Goal: Task Accomplishment & Management: Use online tool/utility

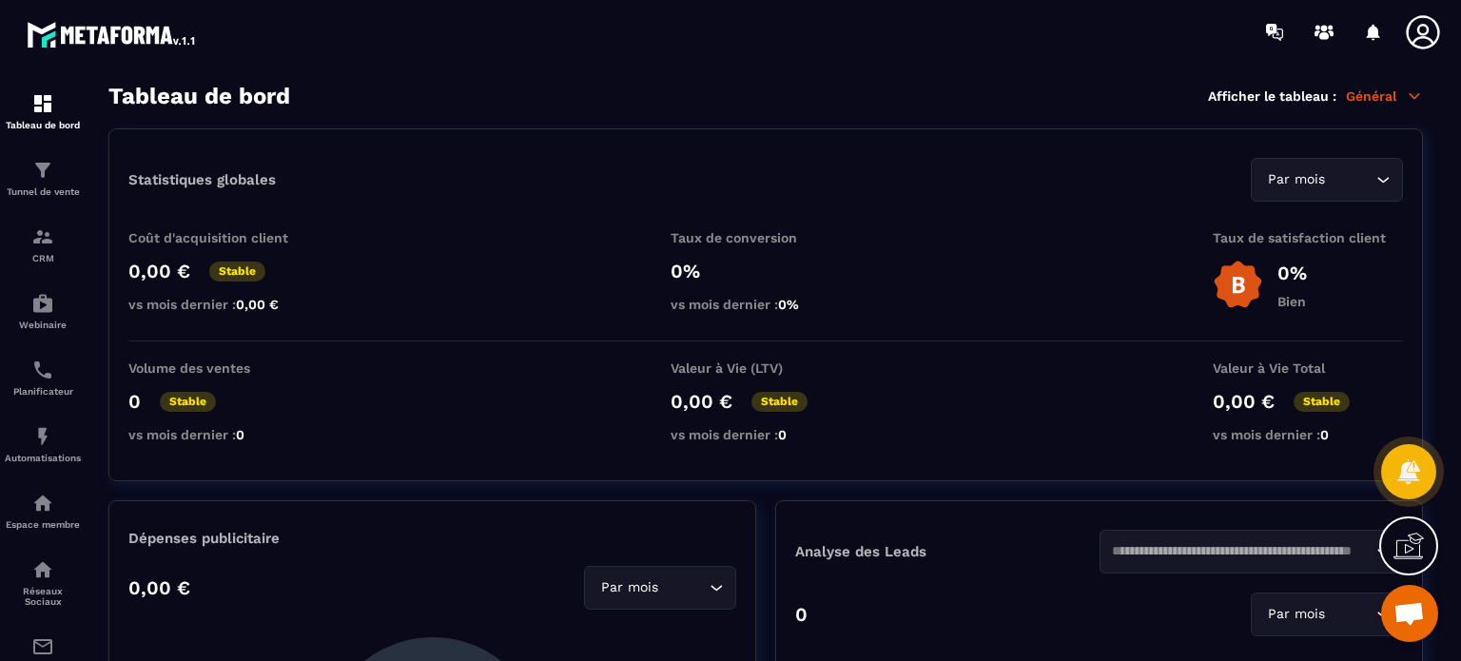
click at [1419, 30] on icon at bounding box center [1422, 31] width 33 height 33
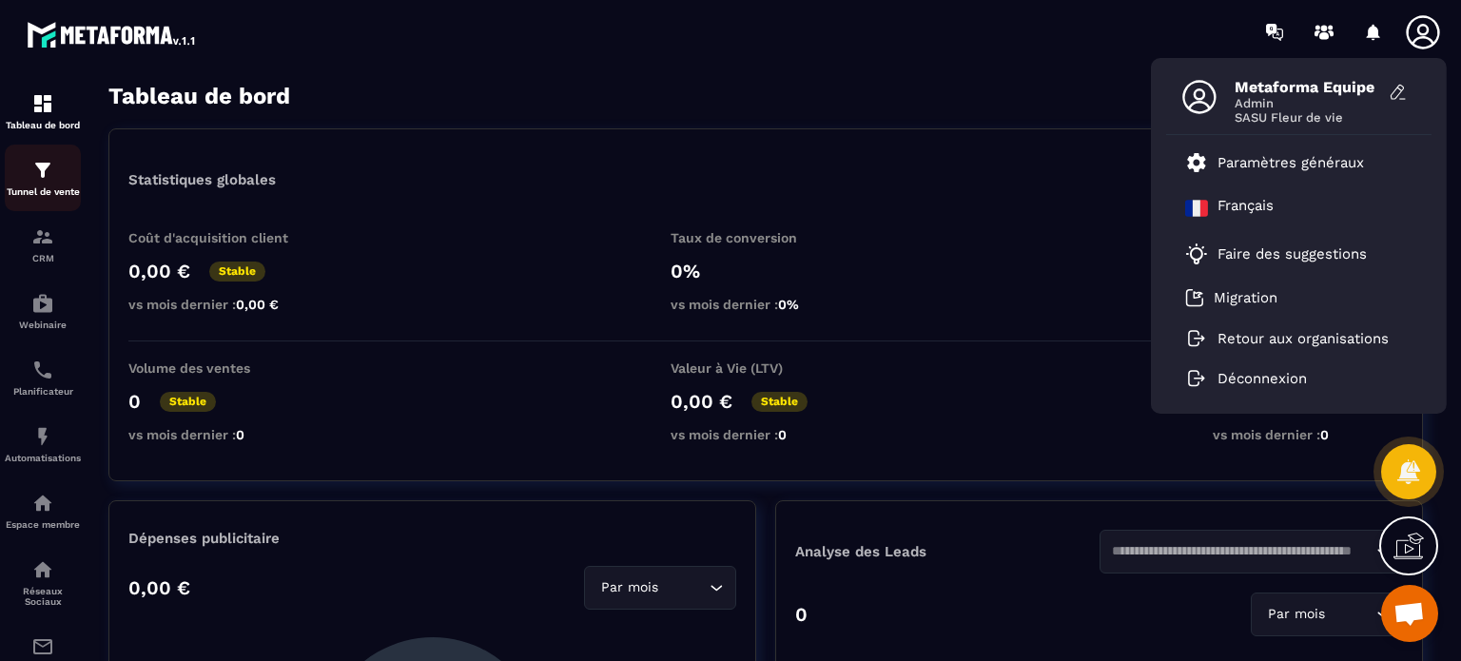
click at [57, 182] on div "Tunnel de vente" at bounding box center [43, 178] width 76 height 38
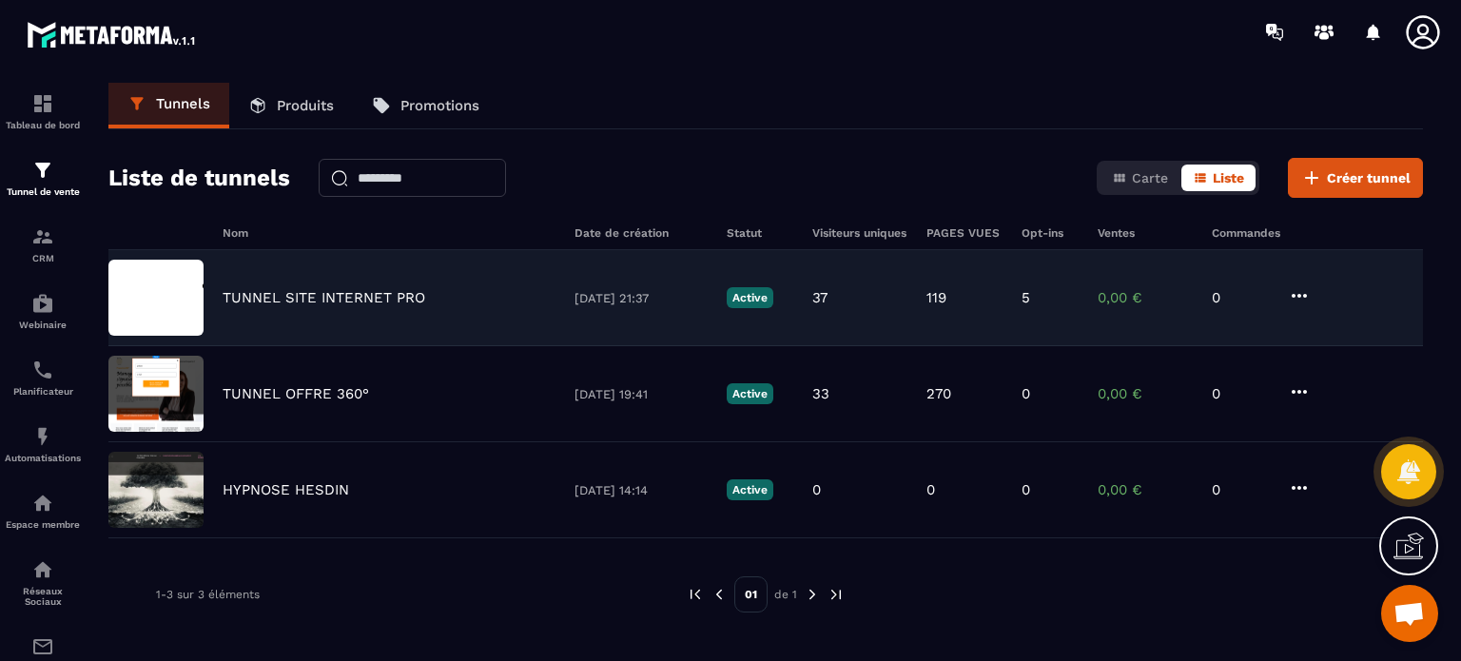
click at [340, 302] on p "TUNNEL SITE INTERNET PRO" at bounding box center [324, 297] width 203 height 17
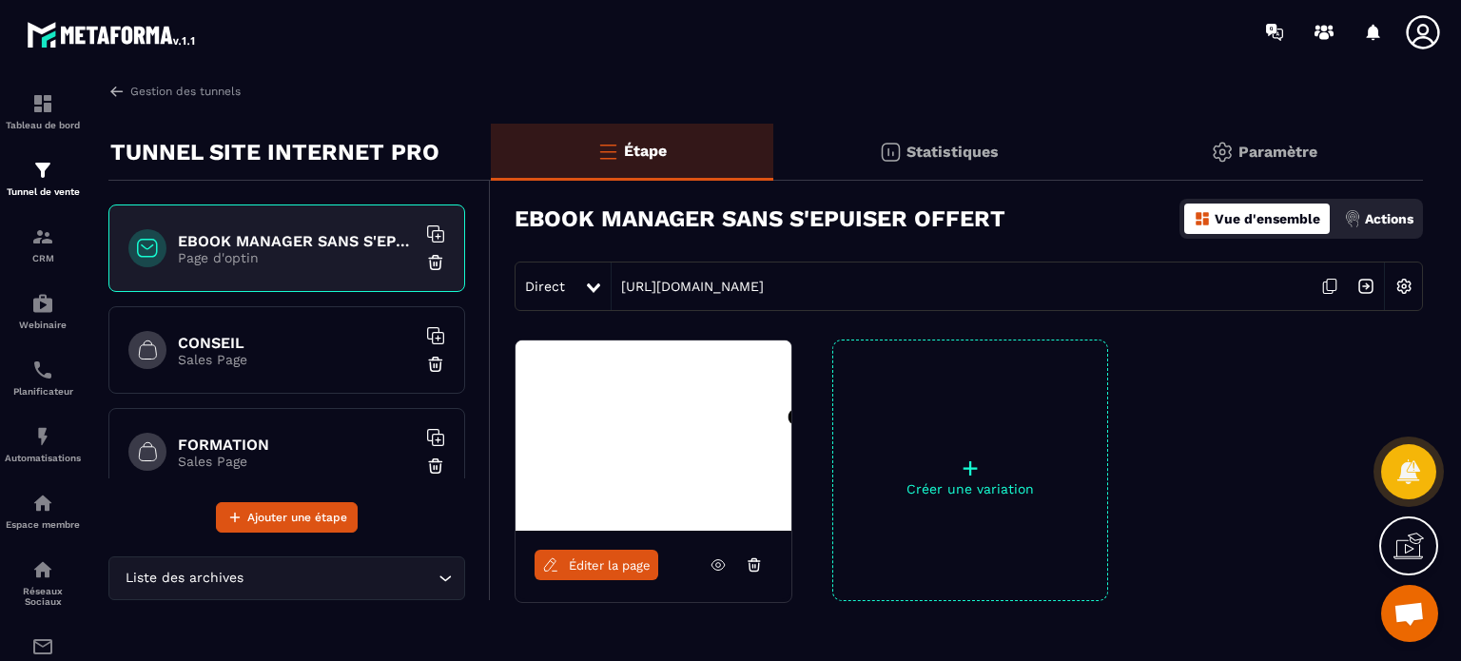
click at [252, 344] on h6 "CONSEIL" at bounding box center [297, 343] width 238 height 18
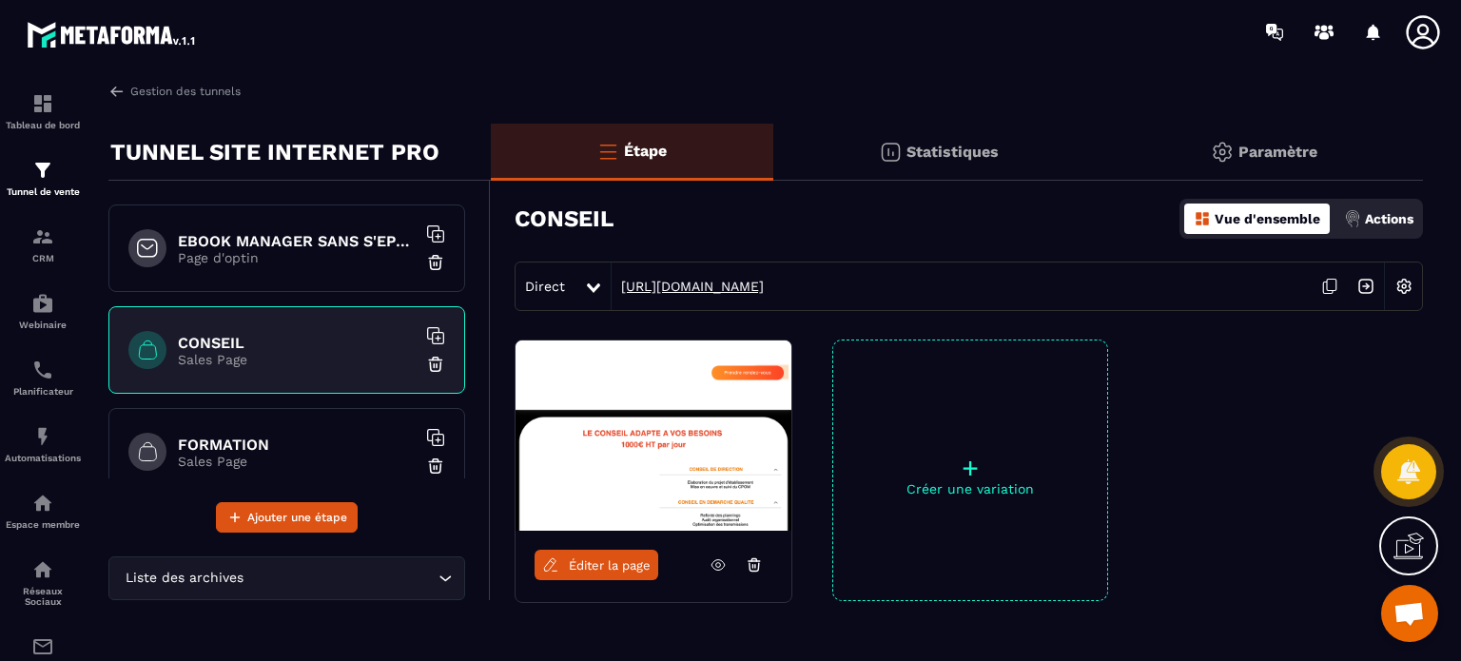
click at [712, 284] on link "[URL][DOMAIN_NAME]" at bounding box center [688, 286] width 152 height 15
click at [590, 558] on span "Éditer la page" at bounding box center [610, 565] width 82 height 14
